Goal: Task Accomplishment & Management: Use online tool/utility

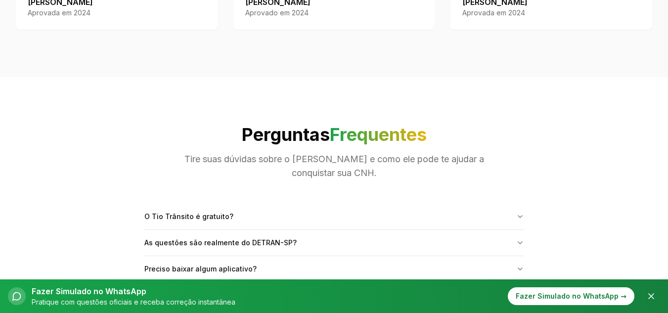
scroll to position [1599, 0]
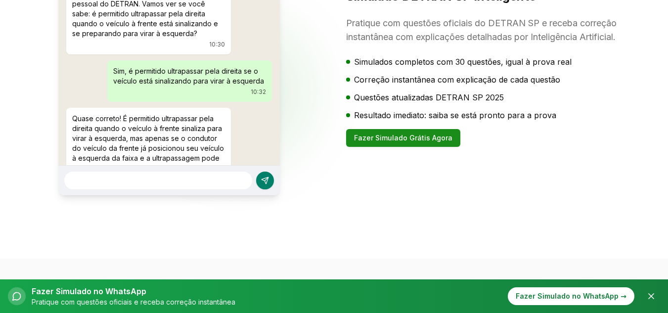
click at [427, 147] on button "Fazer Simulado Grátis Agora" at bounding box center [403, 138] width 114 height 18
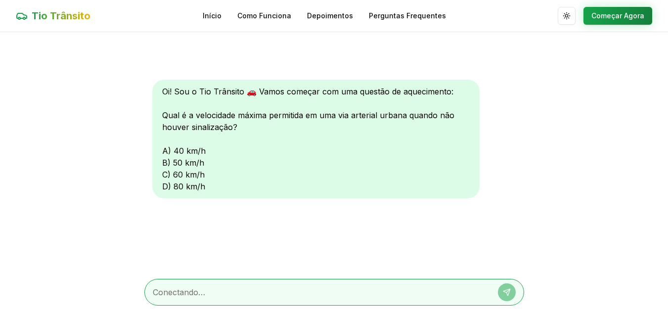
scroll to position [0, 0]
click at [601, 14] on button "Começar Agora" at bounding box center [617, 15] width 69 height 18
click at [630, 11] on button "Começar Agora" at bounding box center [617, 16] width 69 height 18
click at [167, 175] on div "Oi! Sou o Tio Trânsito 🚗 Vamos começar com uma questão de aquecimento: Qual é a…" at bounding box center [315, 139] width 327 height 119
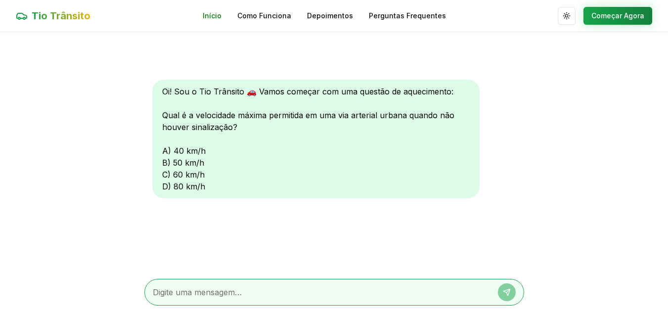
click at [217, 18] on link "Início" at bounding box center [212, 16] width 19 height 10
